Goal: Obtain resource: Obtain resource

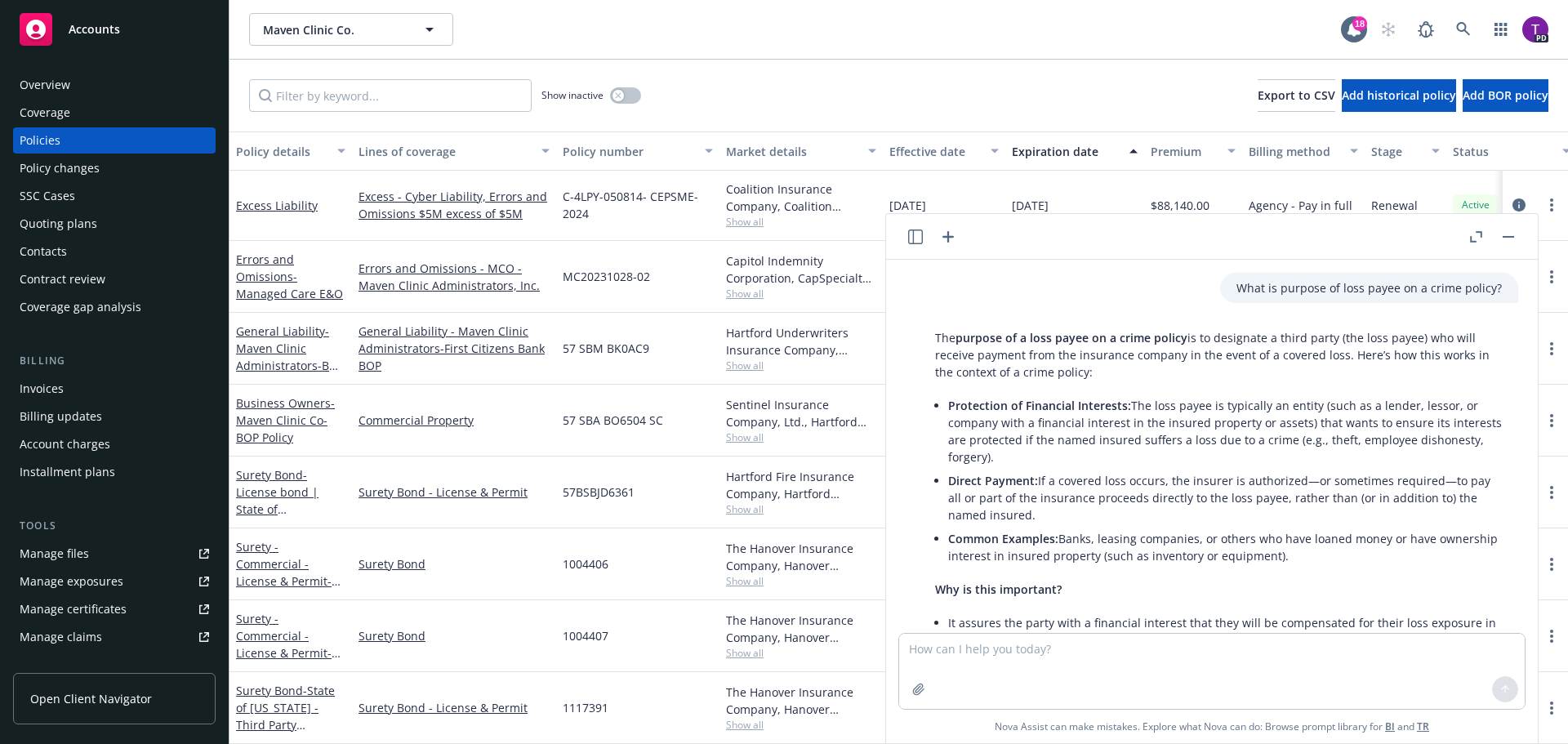
click at [1511, 237] on rect "button" at bounding box center [1508, 237] width 12 height 2
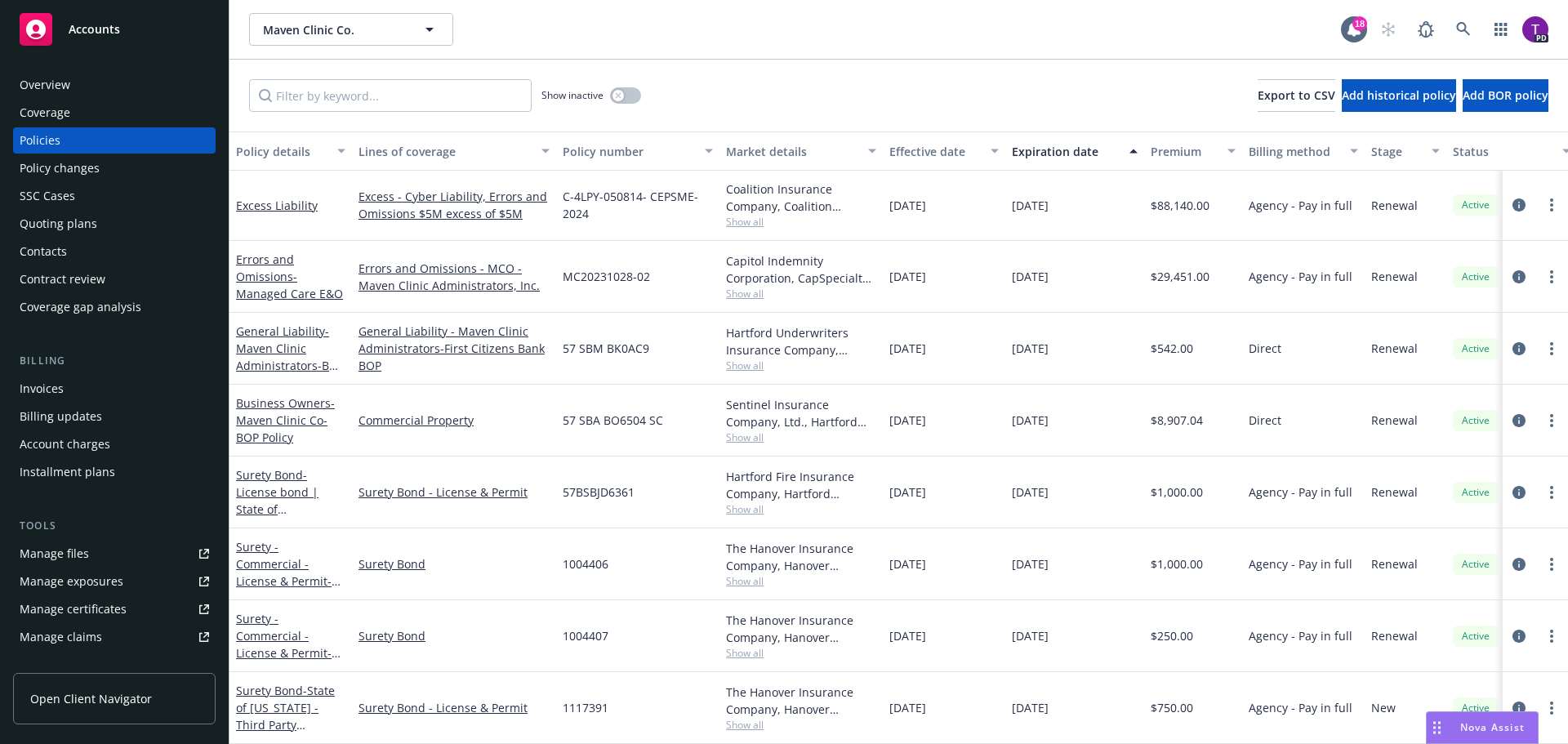
scroll to position [220, 0]
click at [102, 43] on div "Accounts" at bounding box center [114, 30] width 190 height 33
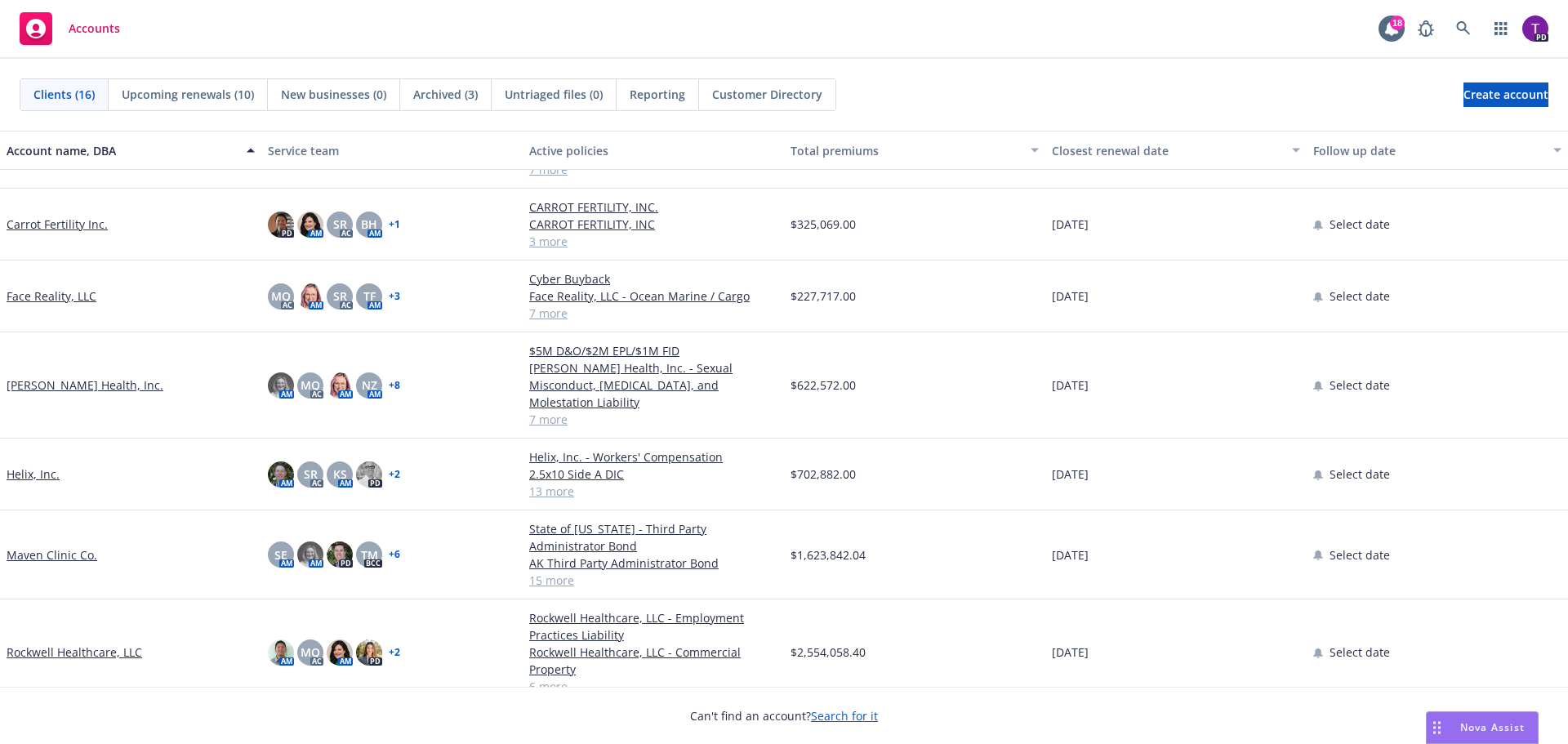
scroll to position [409, 0]
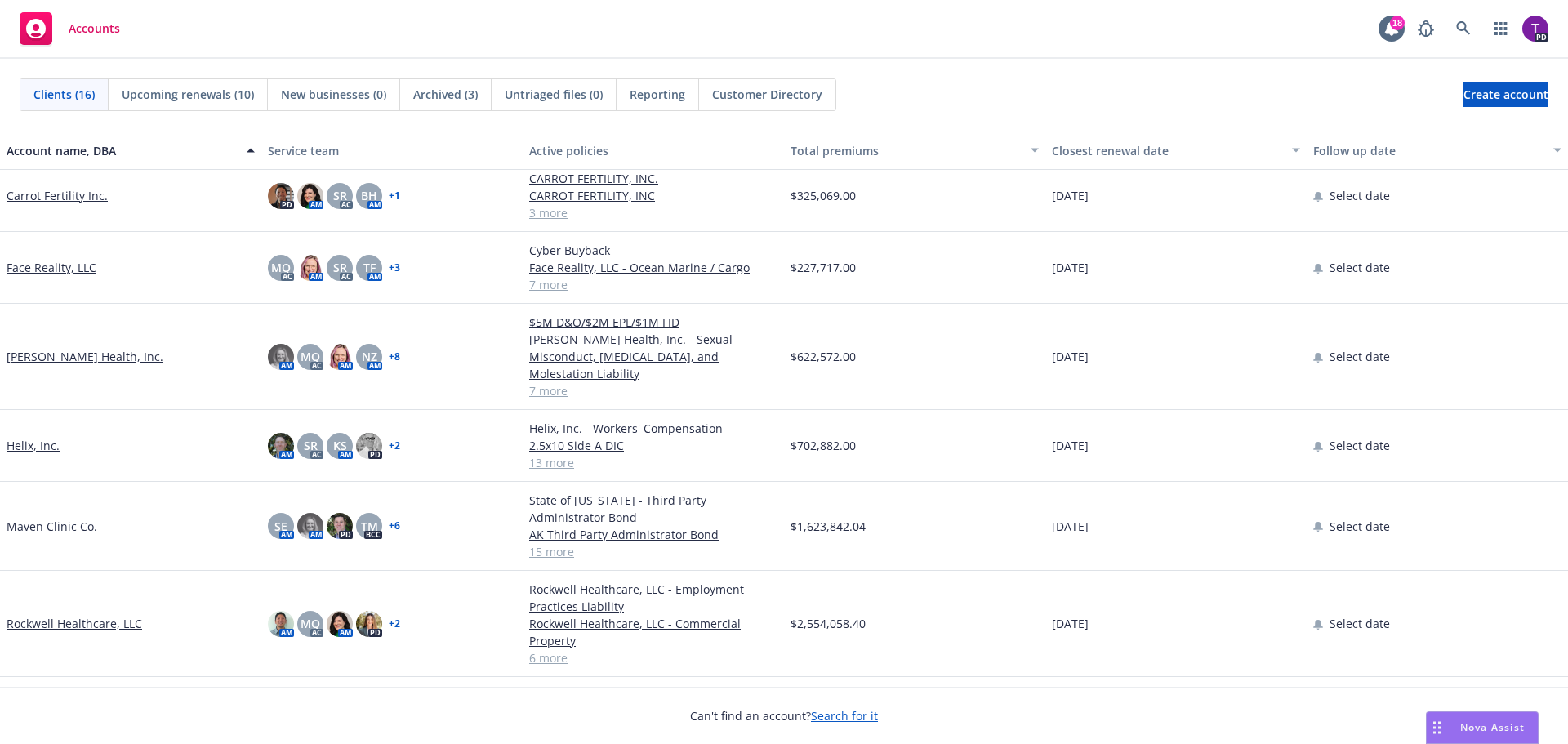
click at [44, 348] on link "[PERSON_NAME] Health, Inc." at bounding box center [84, 356] width 156 height 17
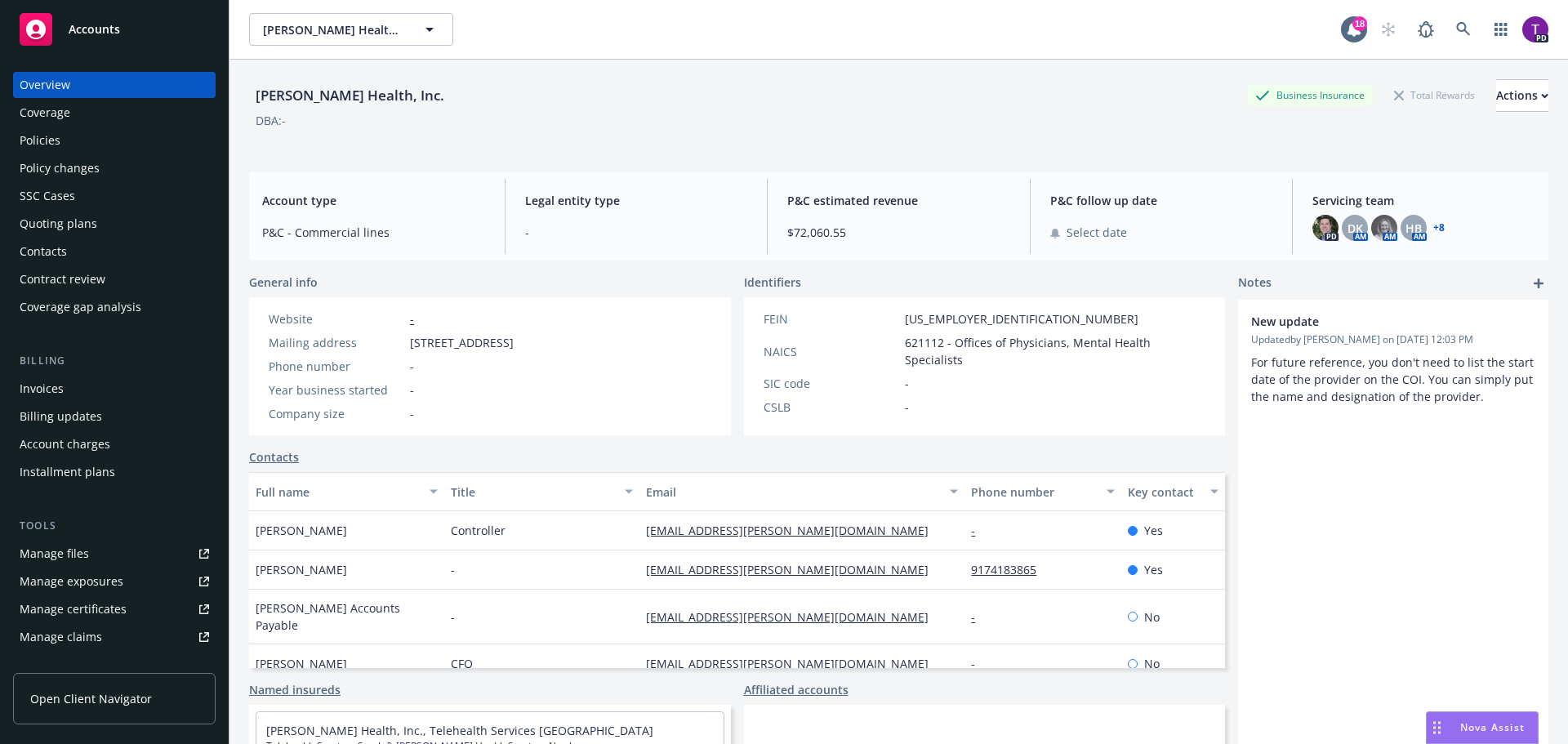
click at [81, 555] on div "Manage files" at bounding box center [55, 554] width 70 height 26
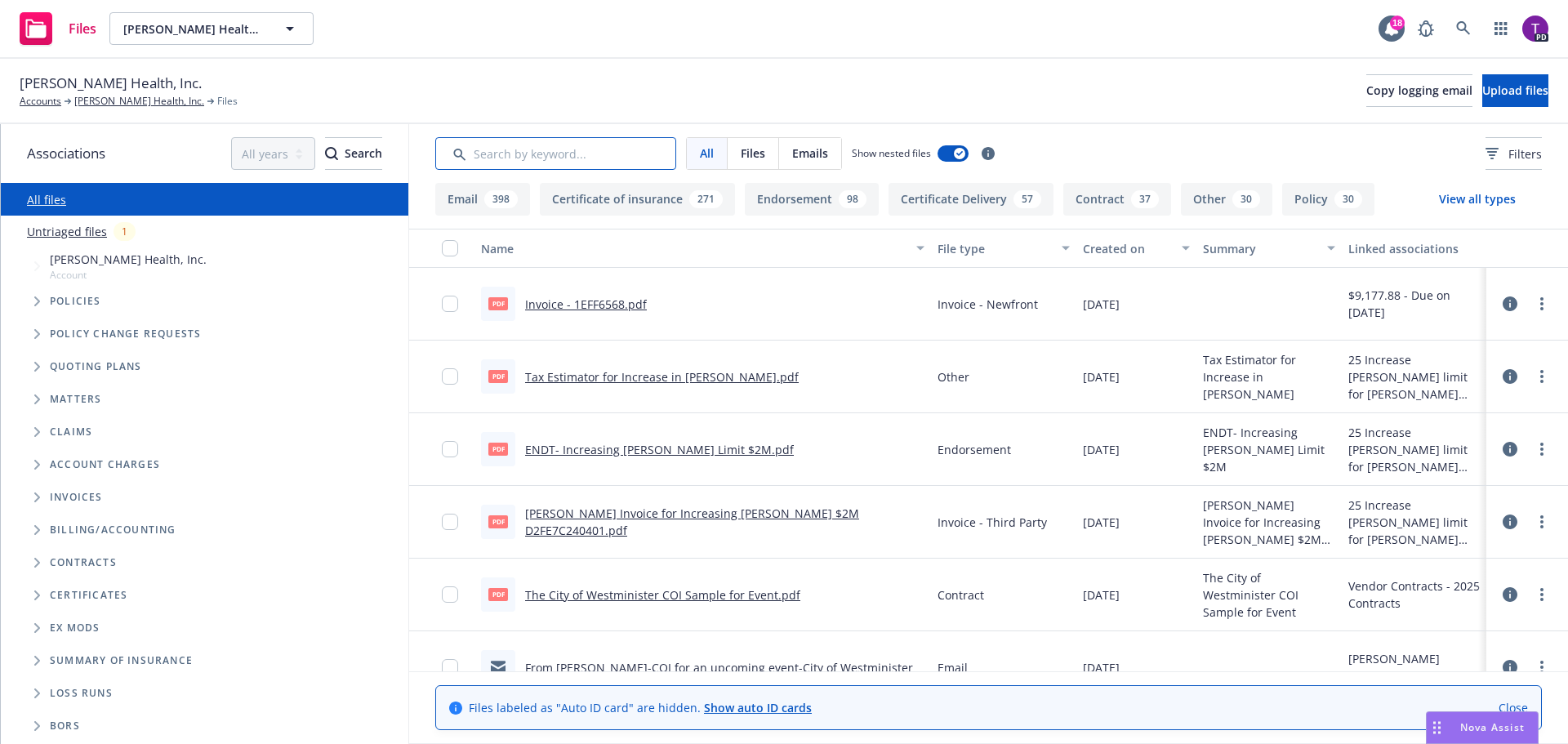
click at [546, 156] on input "Search by keyword..." at bounding box center [555, 153] width 240 height 33
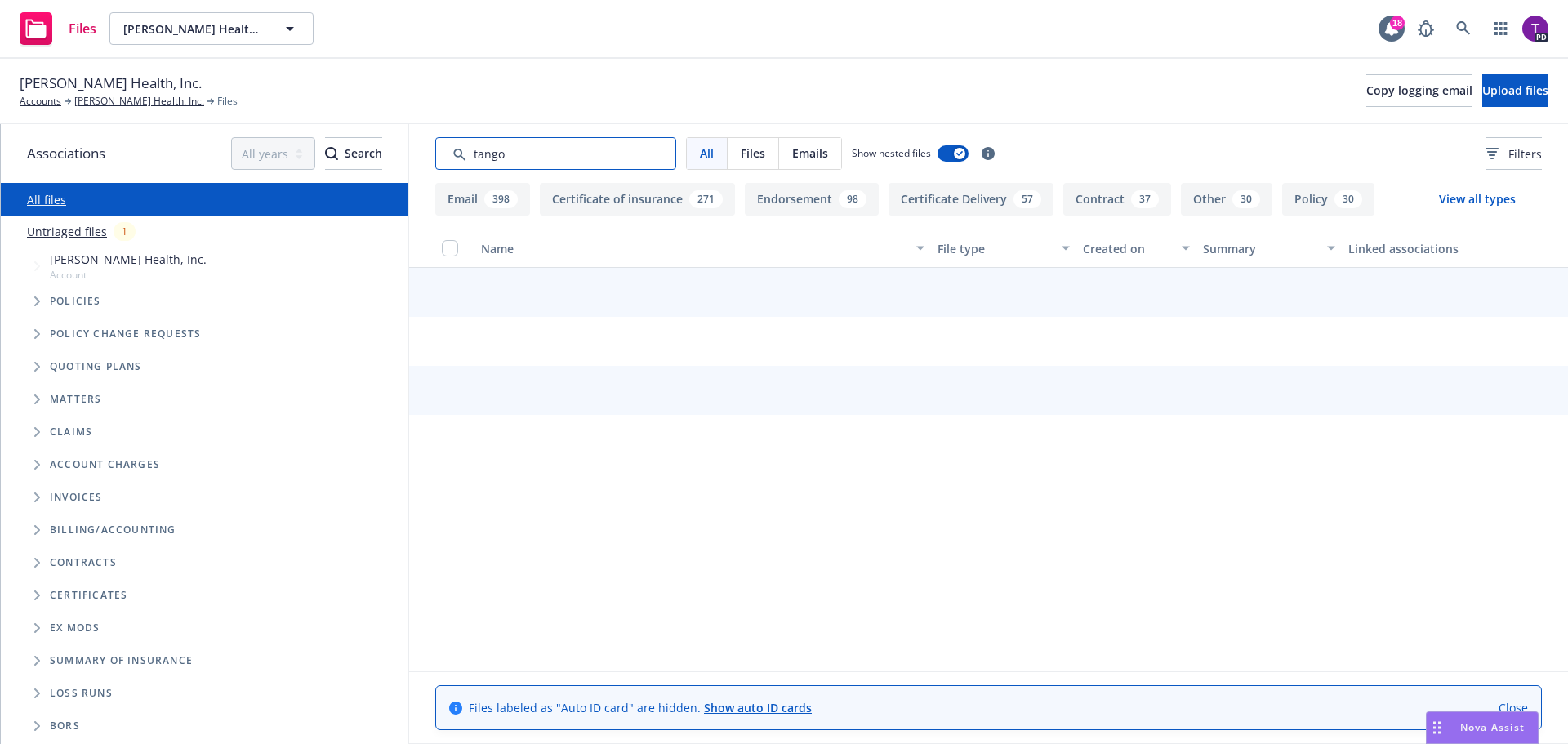
type input "tango"
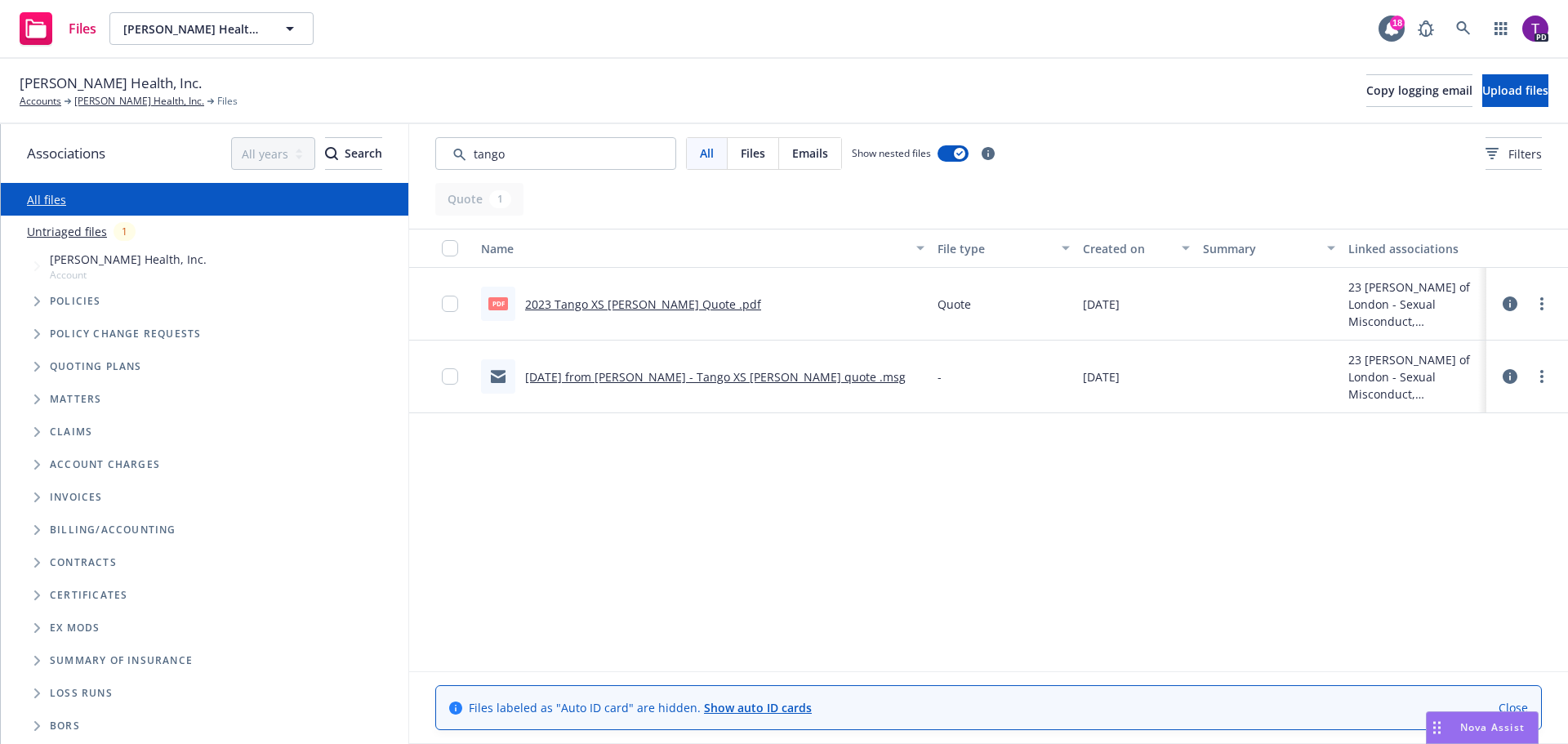
click at [630, 302] on link "2023 Tango XS [PERSON_NAME] Quote .pdf" at bounding box center [643, 304] width 236 height 15
click at [647, 378] on link "[DATE] from [PERSON_NAME] - Tango XS [PERSON_NAME] quote .msg" at bounding box center [715, 376] width 381 height 15
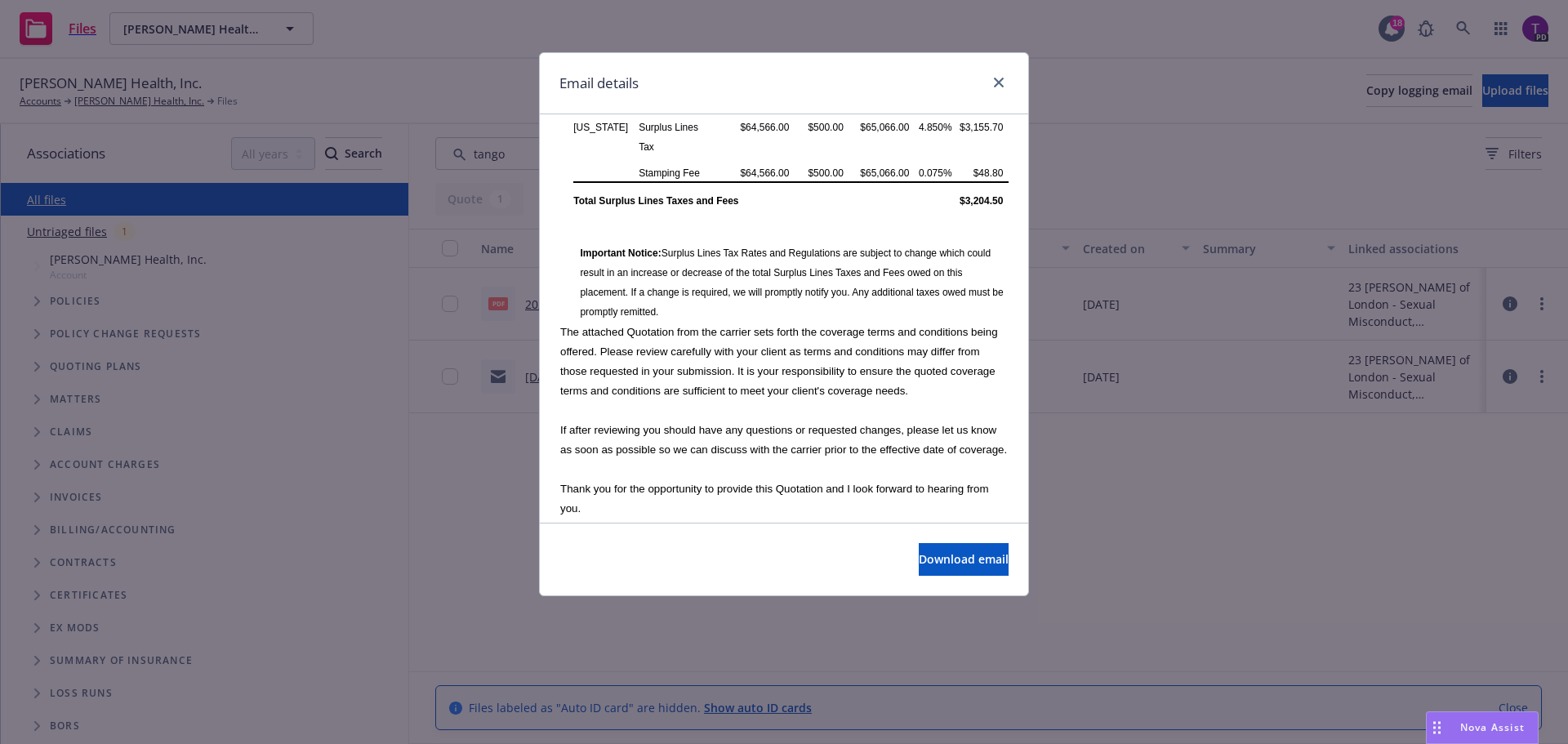
scroll to position [1634, 0]
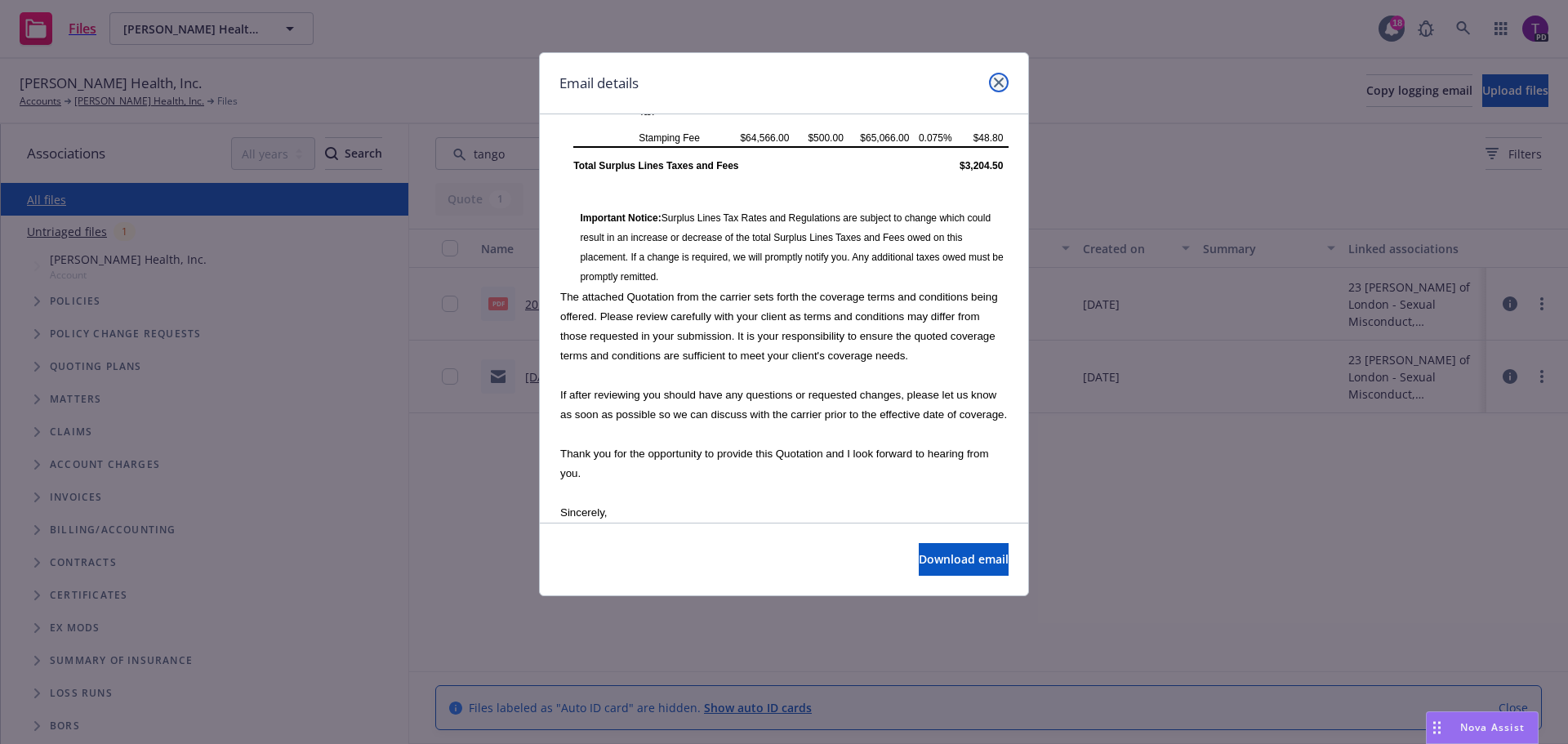
click at [1000, 84] on icon "close" at bounding box center [999, 82] width 10 height 10
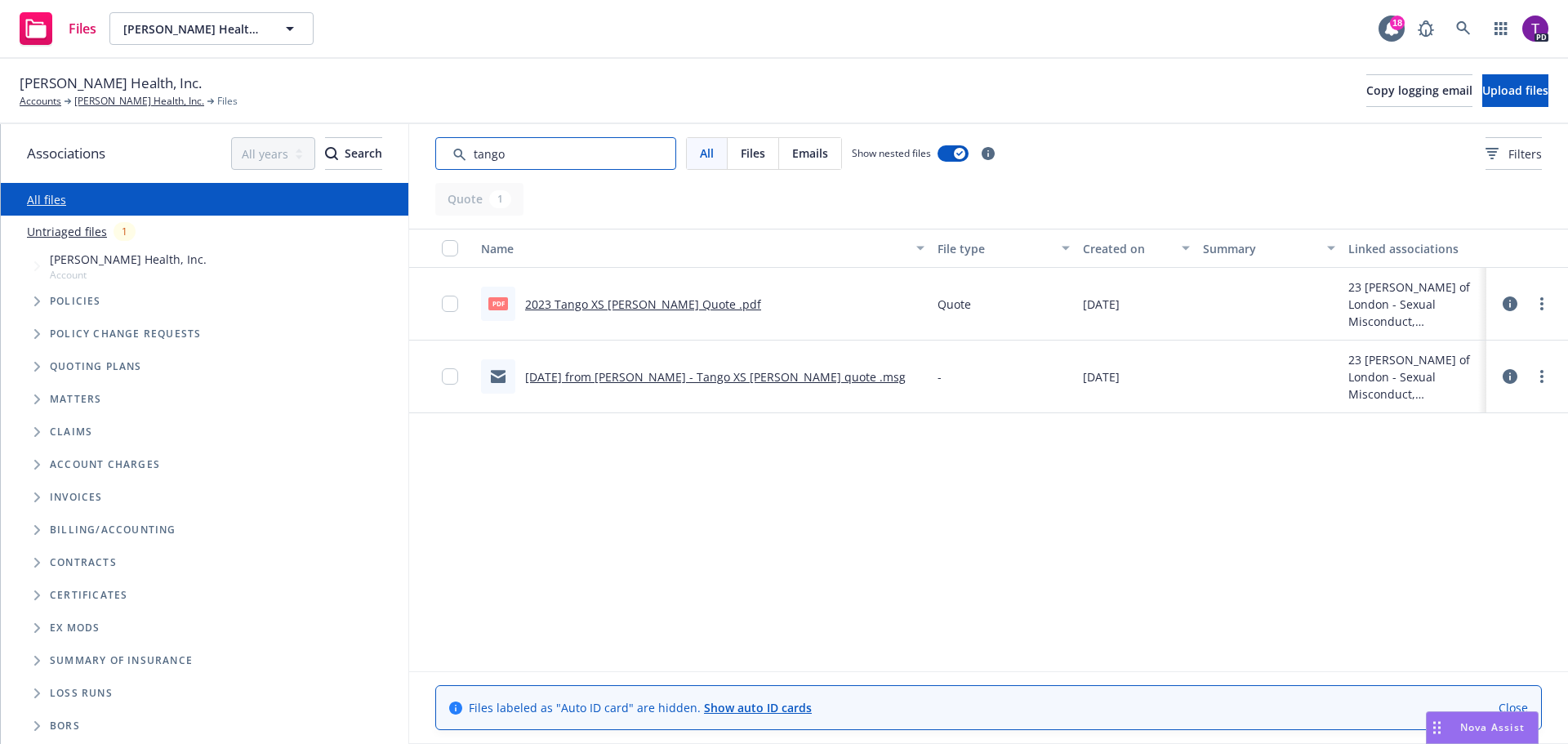
drag, startPoint x: 502, startPoint y: 156, endPoint x: 408, endPoint y: 164, distance: 94.3
click at [408, 164] on div "Associations All years 2027 2026 2025 2024 2023 2022 2021 2020 2019 2018 2017 2…" at bounding box center [784, 434] width 1567 height 620
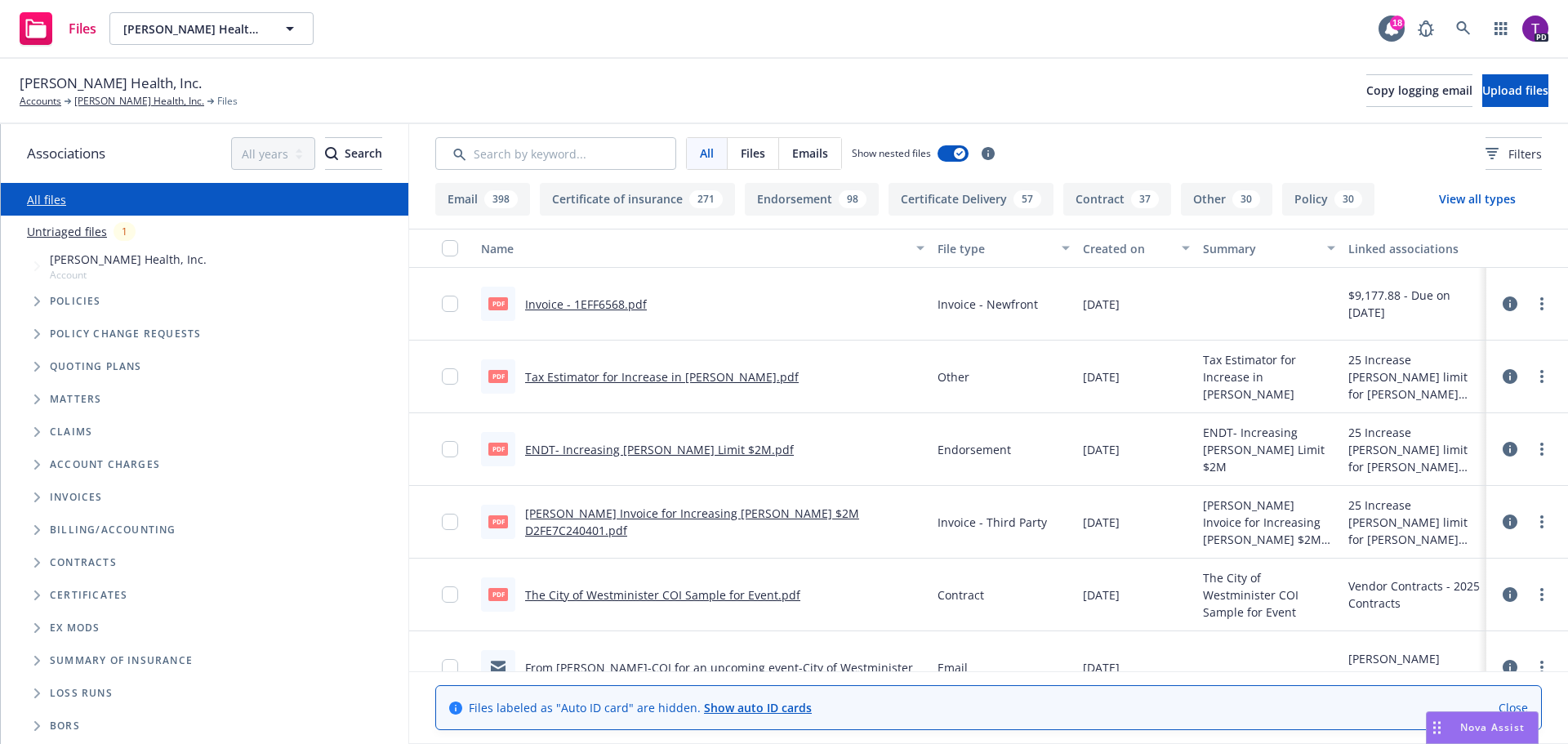
click at [809, 148] on span "Emails" at bounding box center [810, 153] width 36 height 17
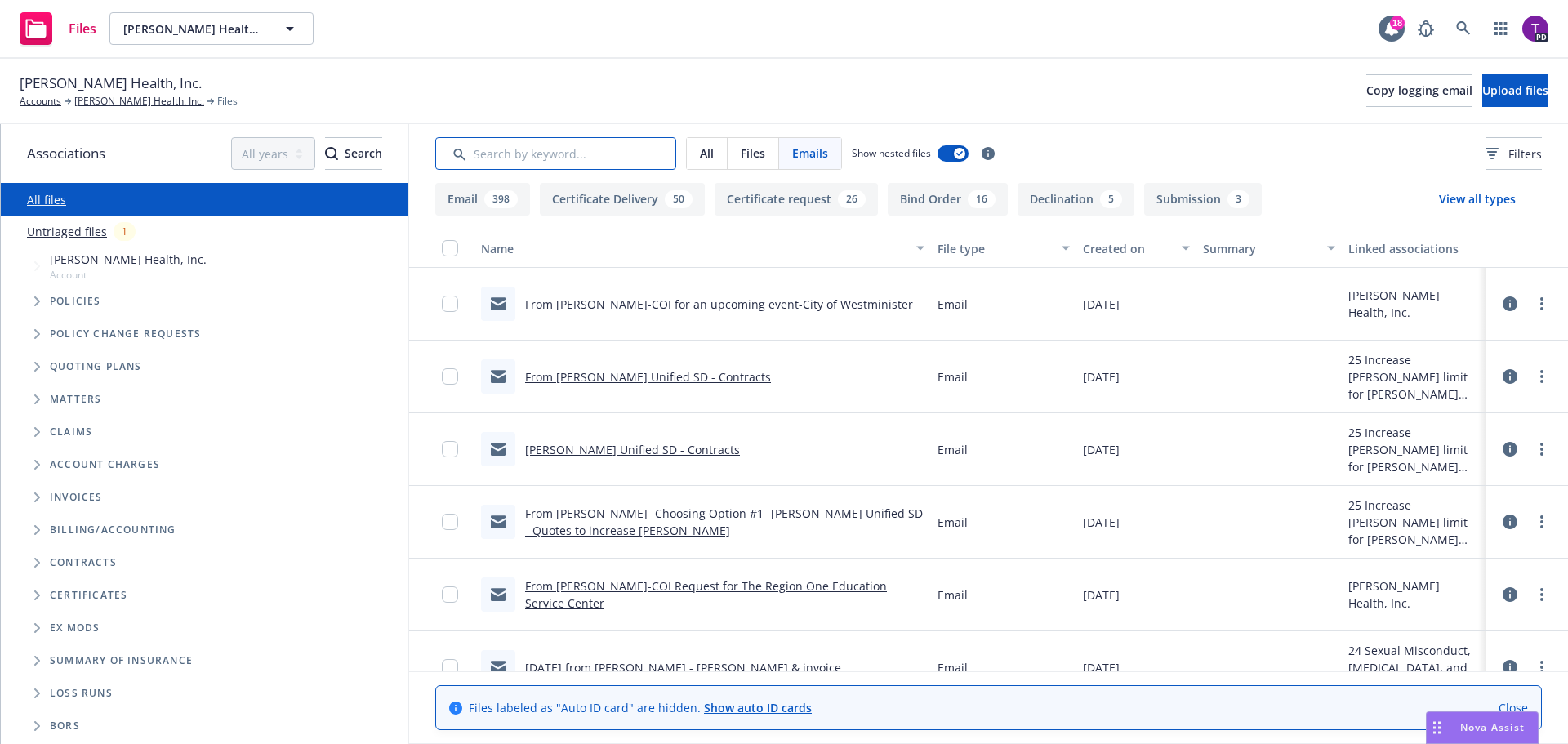
click at [571, 158] on input "Search by keyword..." at bounding box center [555, 153] width 240 height 33
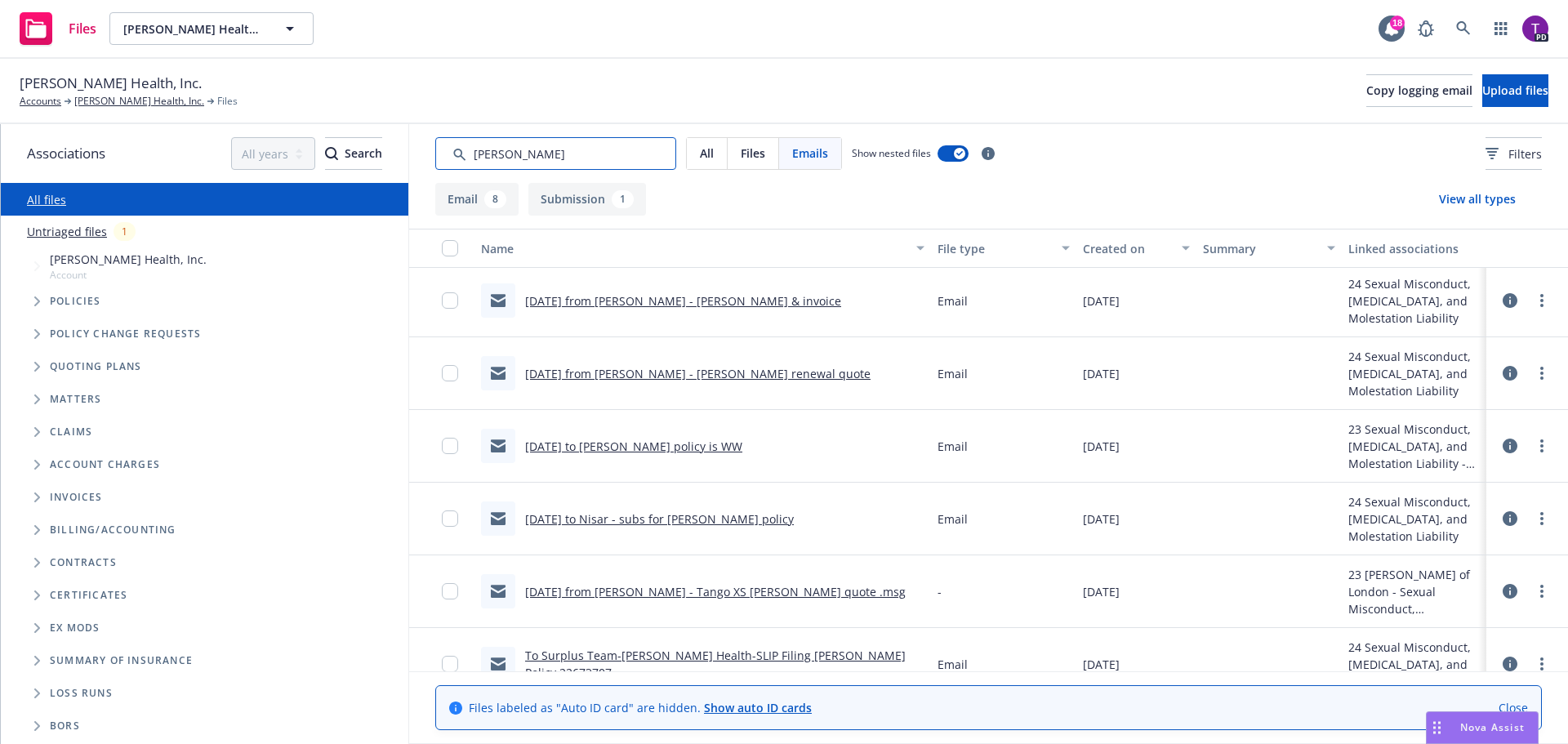
scroll to position [0, 0]
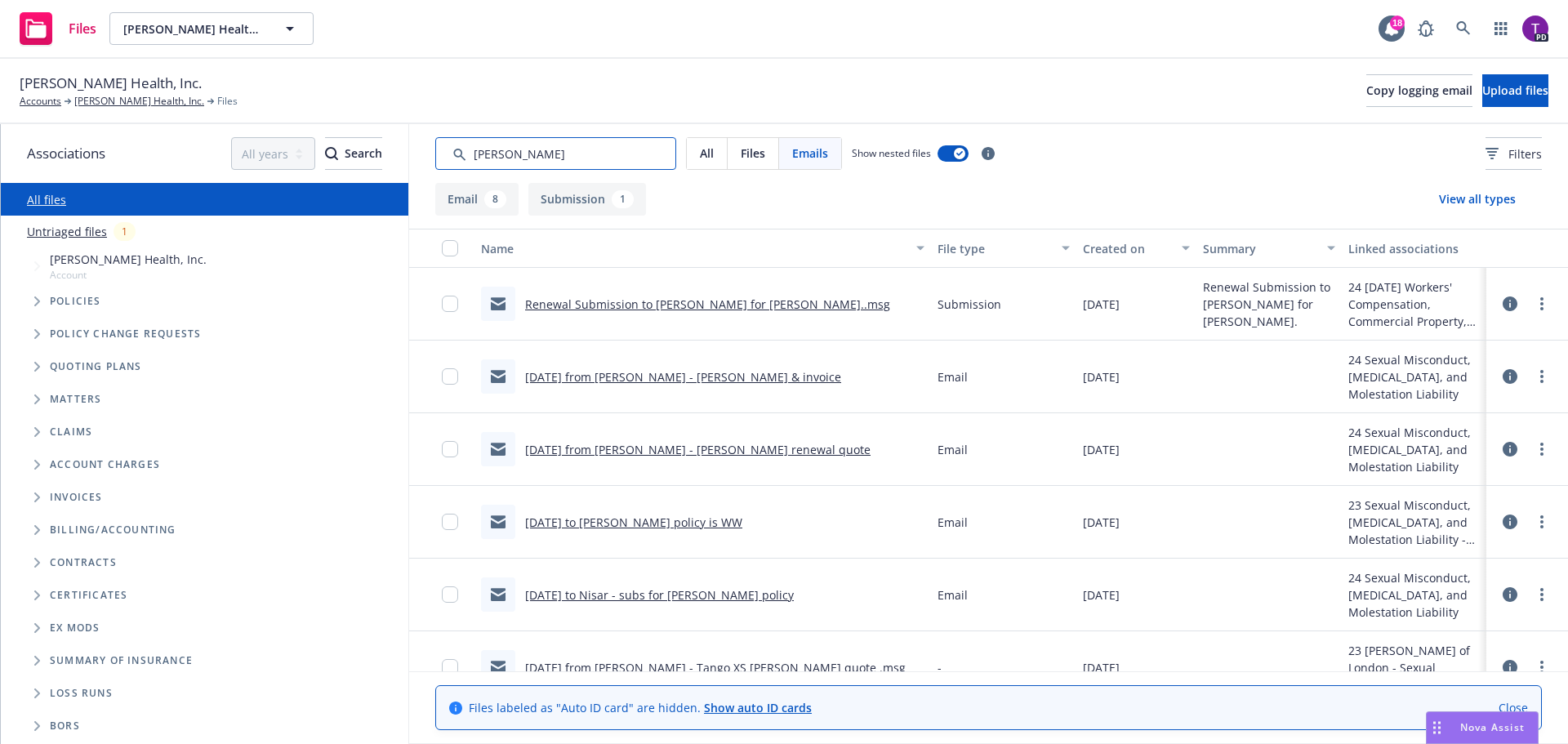
type input "[PERSON_NAME]"
